Goal: Navigation & Orientation: Find specific page/section

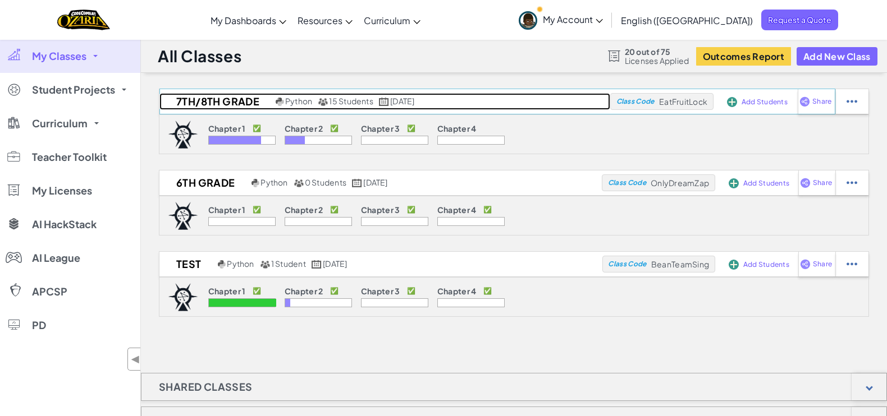
click at [232, 100] on h2 "7th/8th Grade" at bounding box center [215, 101] width 113 height 17
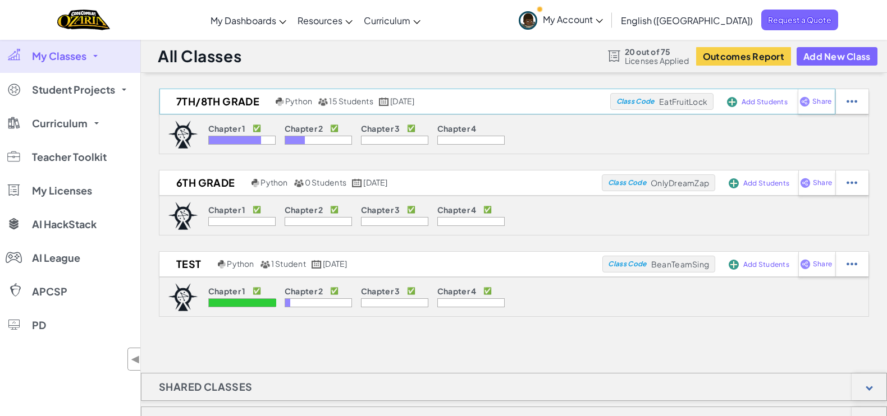
select select "5d8a57abe8919b28d5113af1"
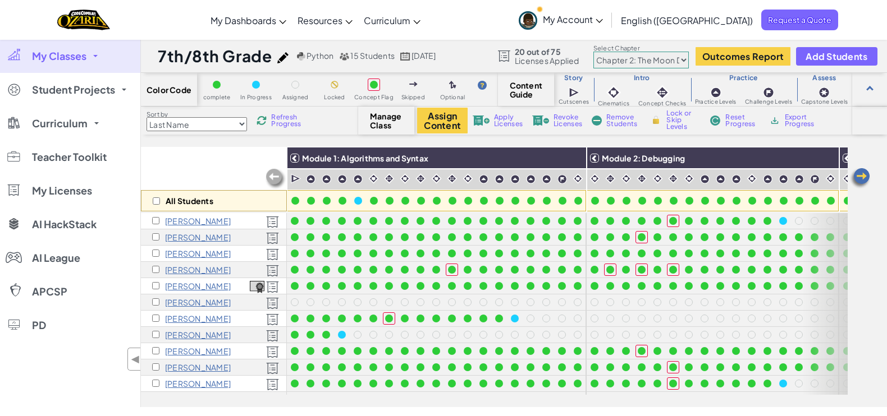
click at [79, 53] on span "My Classes" at bounding box center [59, 56] width 54 height 10
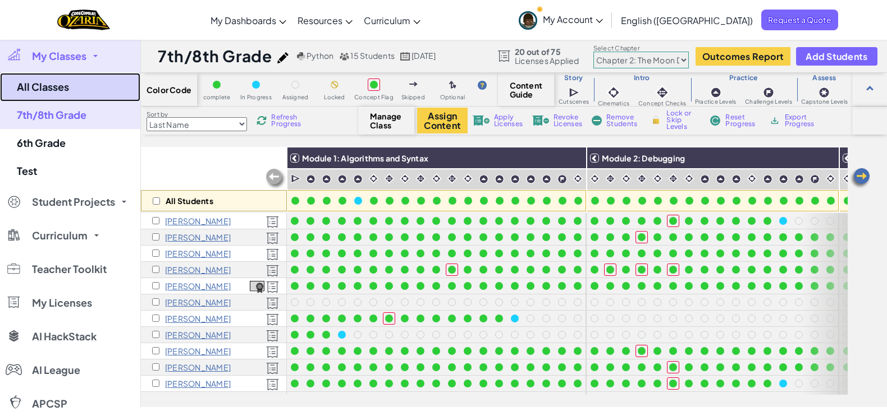
click at [48, 82] on link "All Classes" at bounding box center [70, 87] width 140 height 29
